Goal: Task Accomplishment & Management: Use online tool/utility

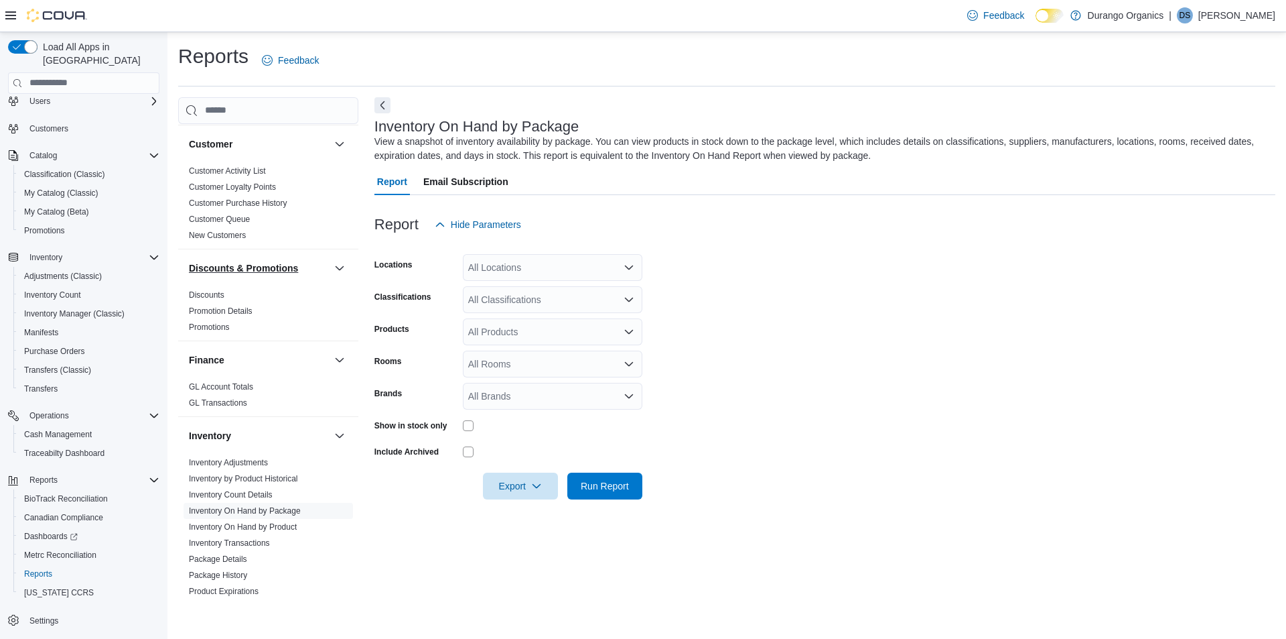
scroll to position [335, 0]
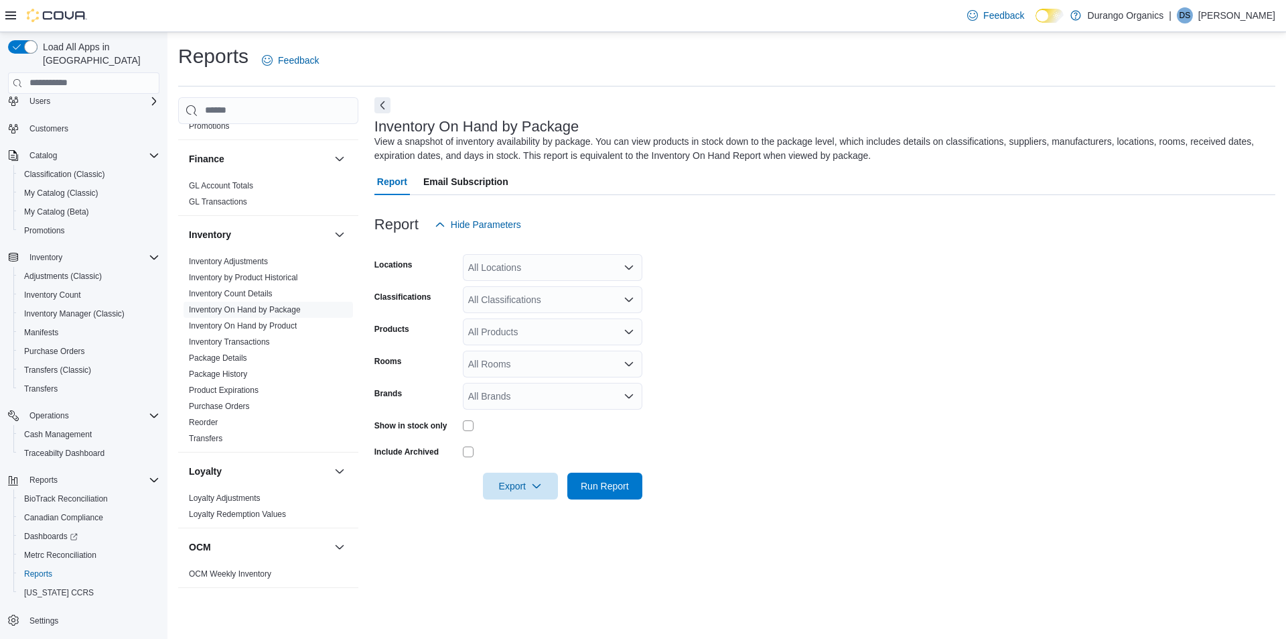
click at [496, 272] on div "All Locations" at bounding box center [553, 267] width 180 height 27
click at [529, 347] on div "[GEOGRAPHIC_DATA]" at bounding box center [552, 348] width 163 height 13
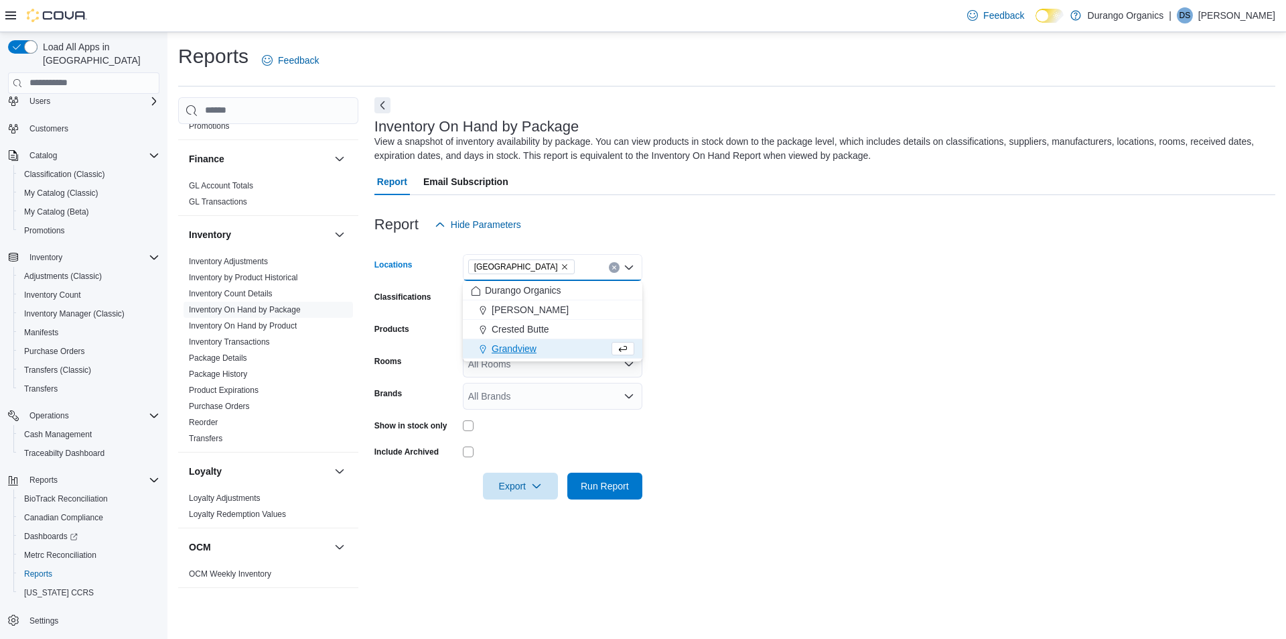
click at [714, 375] on form "Locations [GEOGRAPHIC_DATA] Combo box. Selected. [GEOGRAPHIC_DATA]. Press Backs…" at bounding box center [825, 368] width 901 height 261
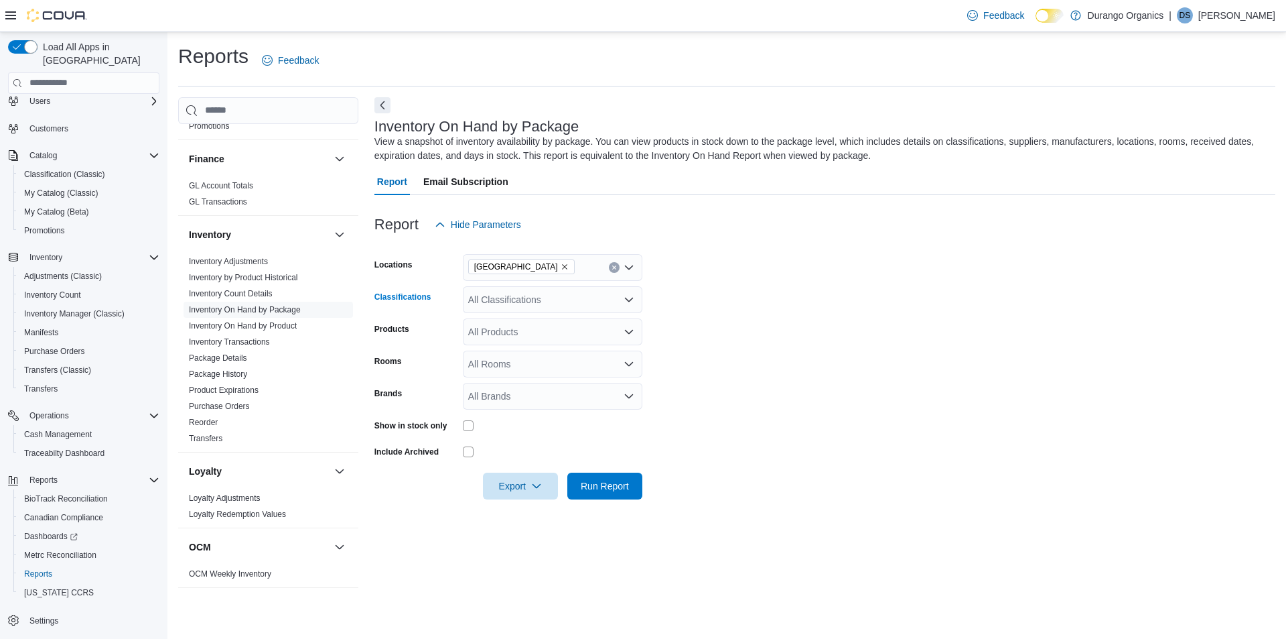
click at [578, 288] on div "All Classifications" at bounding box center [553, 299] width 180 height 27
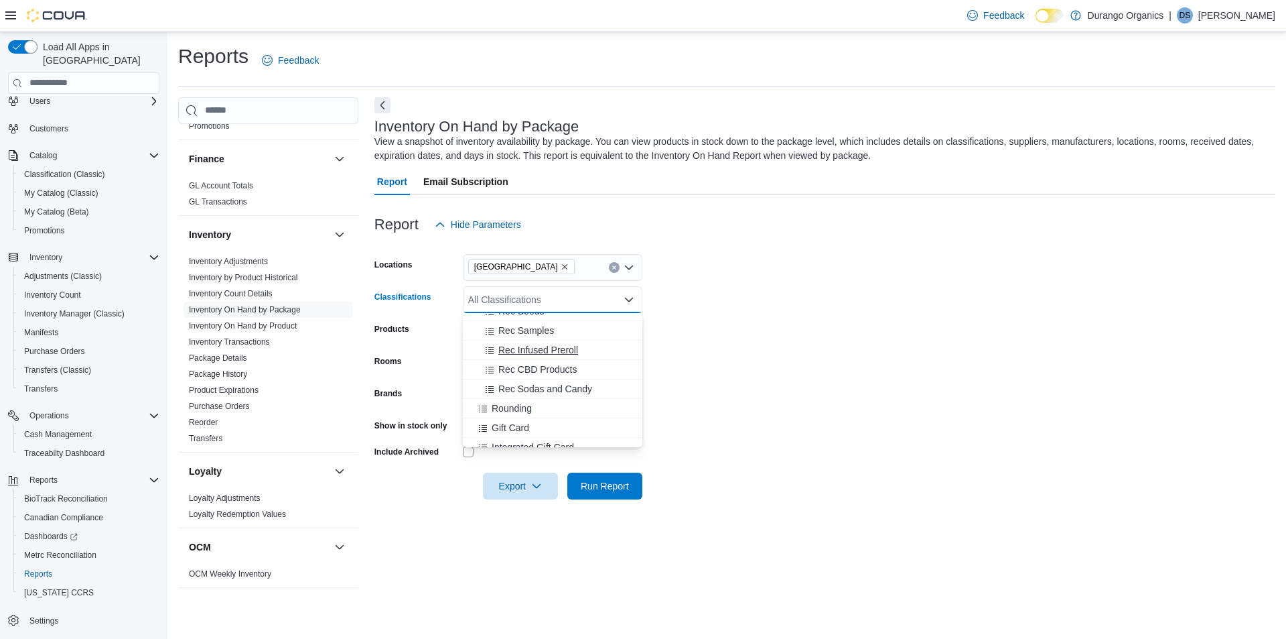
click at [550, 343] on span "Rec Infused Preroll" at bounding box center [538, 349] width 80 height 13
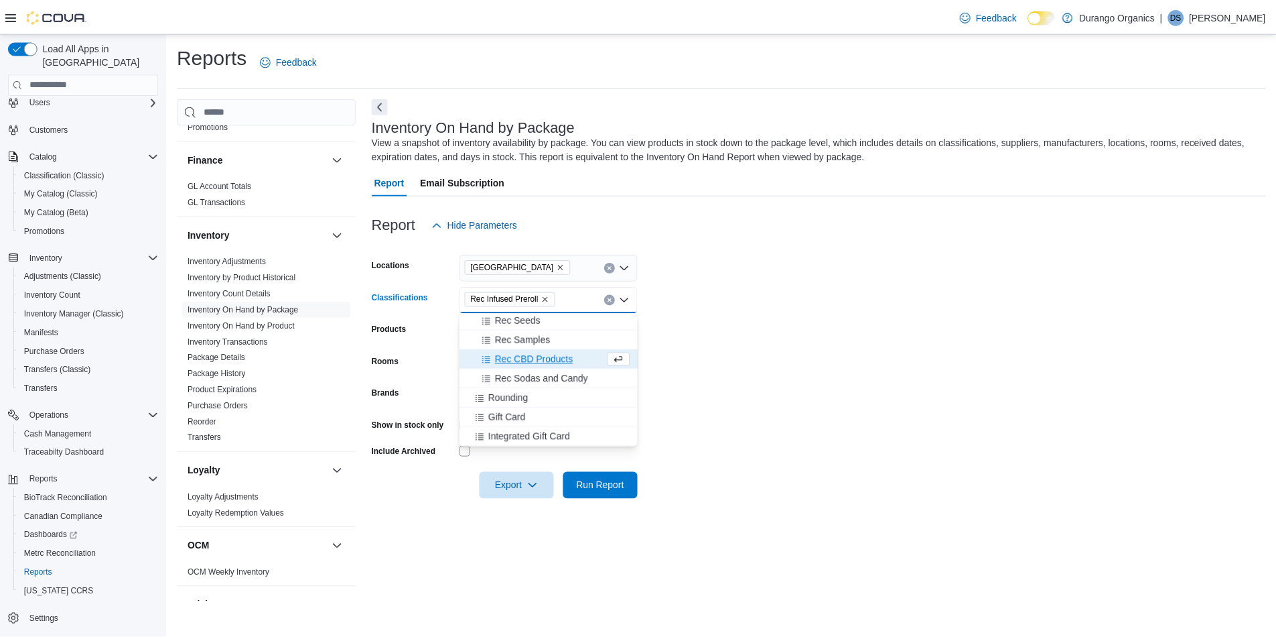
scroll to position [527, 0]
click at [710, 314] on form "Locations [GEOGRAPHIC_DATA] Classifications Rec Infused Preroll Combo box. Sele…" at bounding box center [825, 368] width 901 height 261
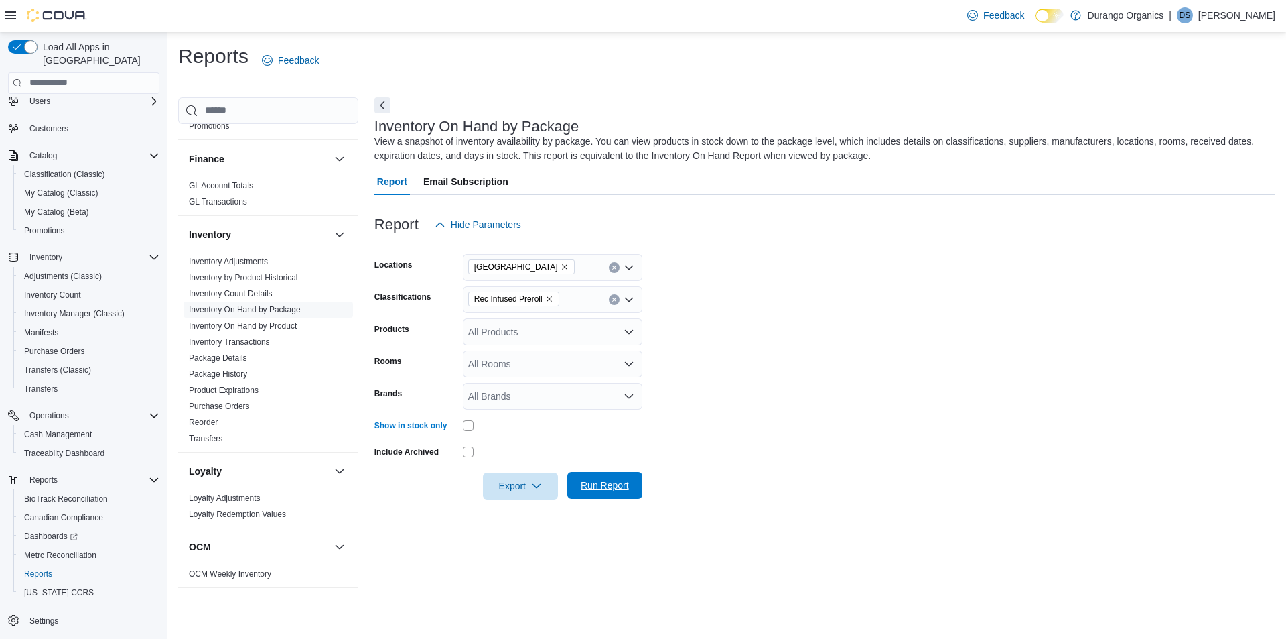
click at [622, 492] on span "Run Report" at bounding box center [605, 485] width 59 height 27
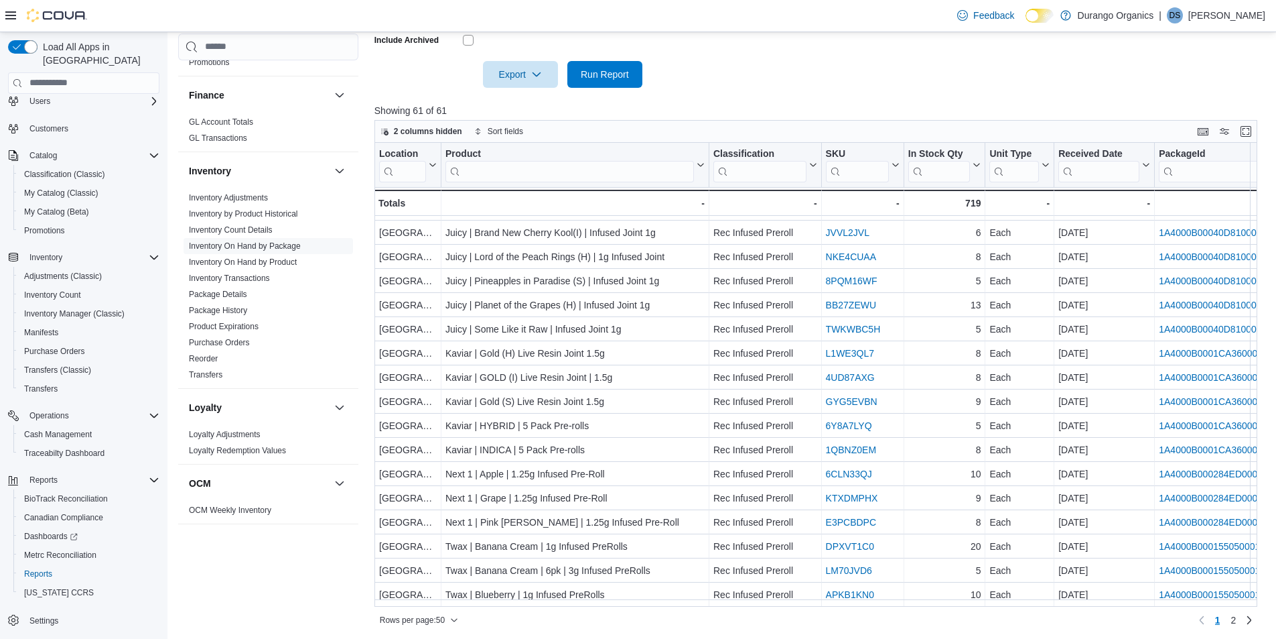
scroll to position [414, 0]
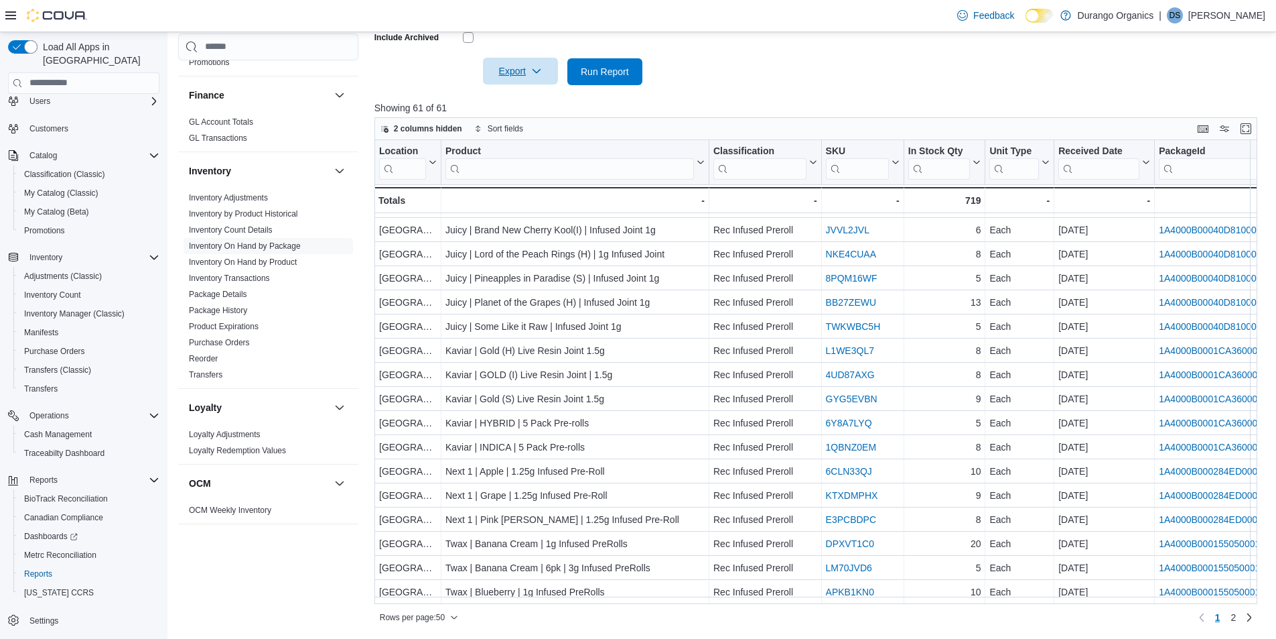
click at [521, 68] on span "Export" at bounding box center [520, 71] width 59 height 27
click at [527, 97] on span "Export to Excel" at bounding box center [522, 98] width 60 height 11
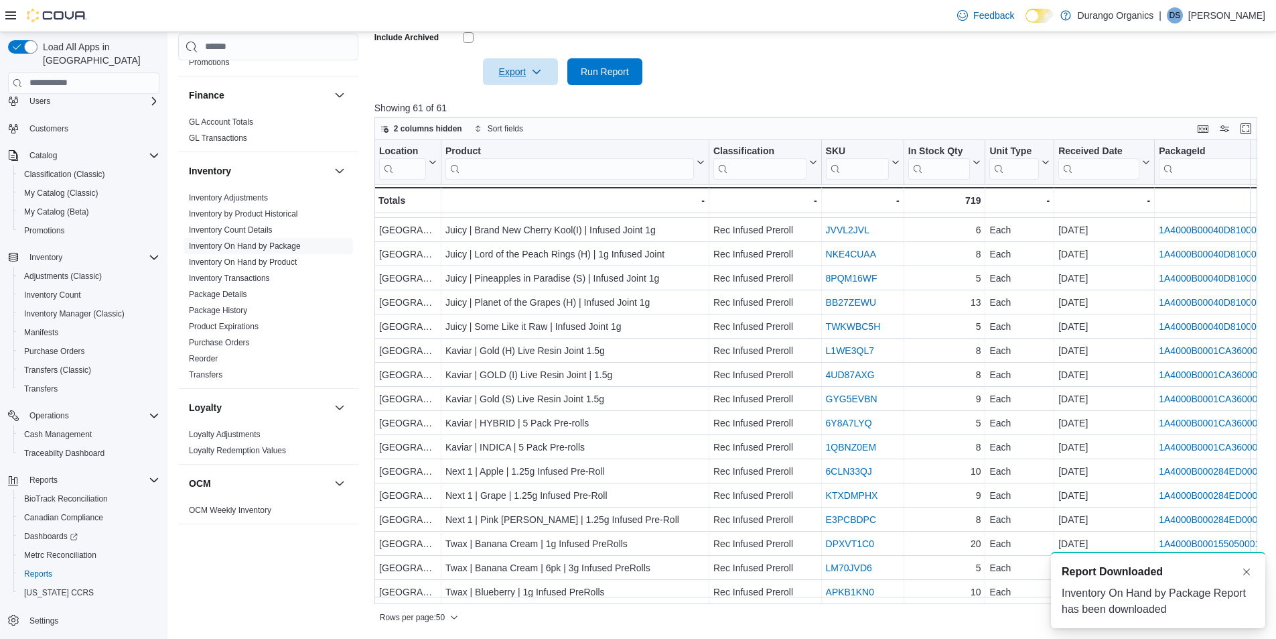
scroll to position [0, 0]
